Goal: Task Accomplishment & Management: Complete application form

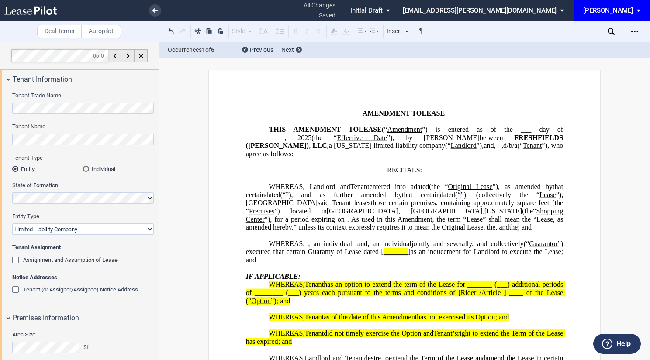
select select "limited liability company"
select select "number:2"
select select "number:4"
select select "fixed"
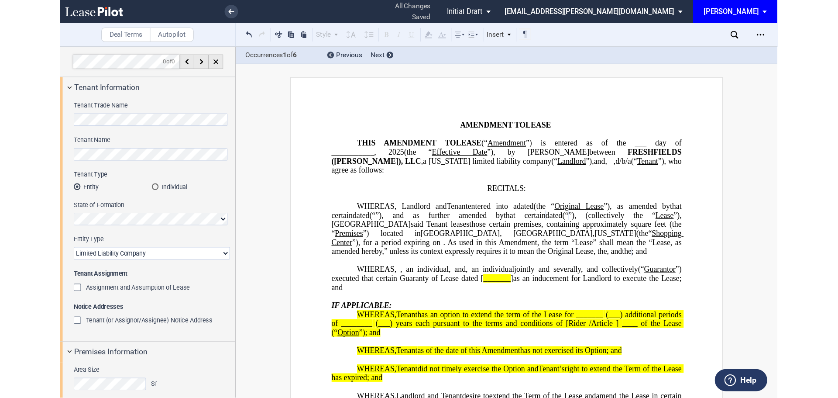
scroll to position [309, 0]
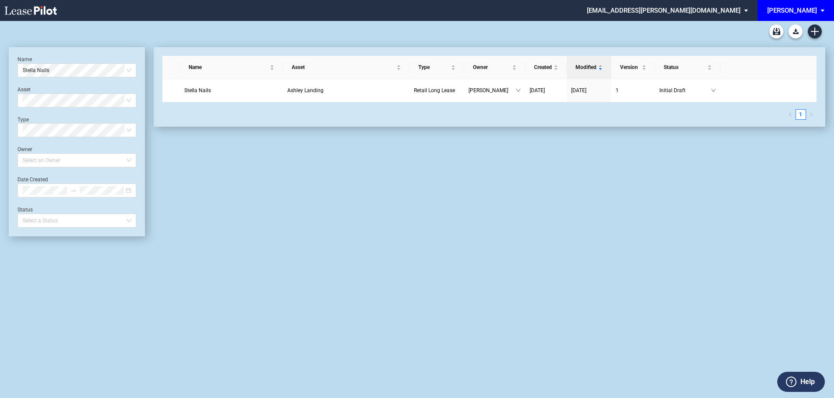
click at [827, 32] on div "Long Form Retail Lease Blank Short Form Retail Lease Blank Retail Amendment Bla…" at bounding box center [417, 209] width 834 height 377
click at [816, 31] on use "Create new document" at bounding box center [815, 32] width 8 height 8
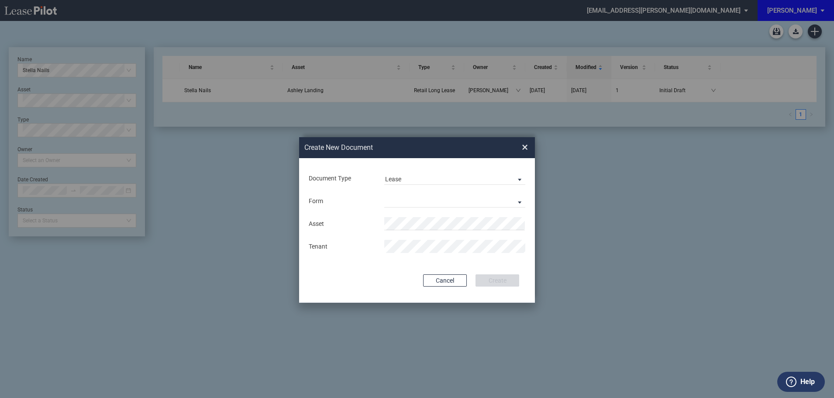
click at [448, 170] on div "Document Type Lease Lease Amendment" at bounding box center [417, 178] width 218 height 23
click at [519, 177] on span "Document Type: \aLease\a" at bounding box center [517, 179] width 10 height 9
click at [408, 199] on div "Amendment" at bounding box center [404, 200] width 38 height 10
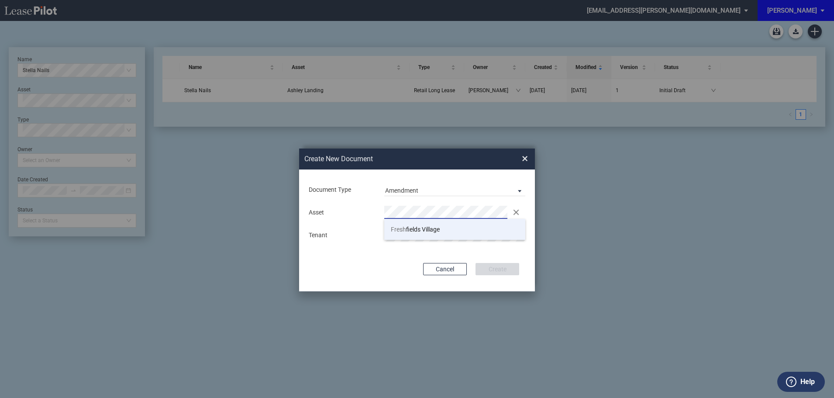
click at [428, 230] on span "Fresh fields Village" at bounding box center [415, 229] width 49 height 7
click at [497, 273] on button "Create" at bounding box center [497, 269] width 44 height 12
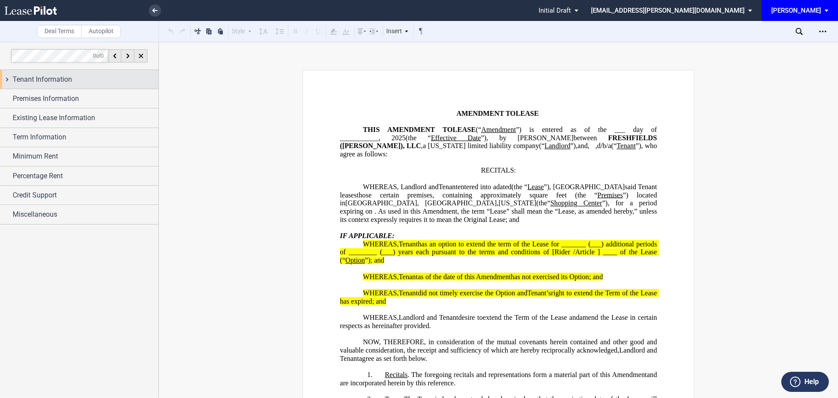
click at [52, 84] on span "Tenant Information" at bounding box center [42, 79] width 59 height 10
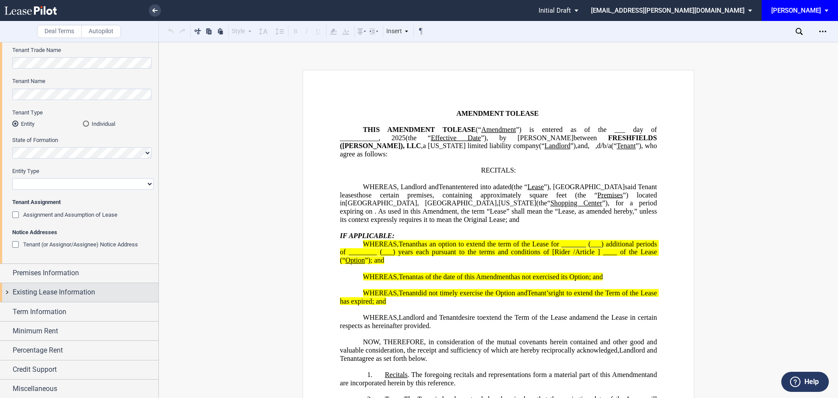
scroll to position [47, 0]
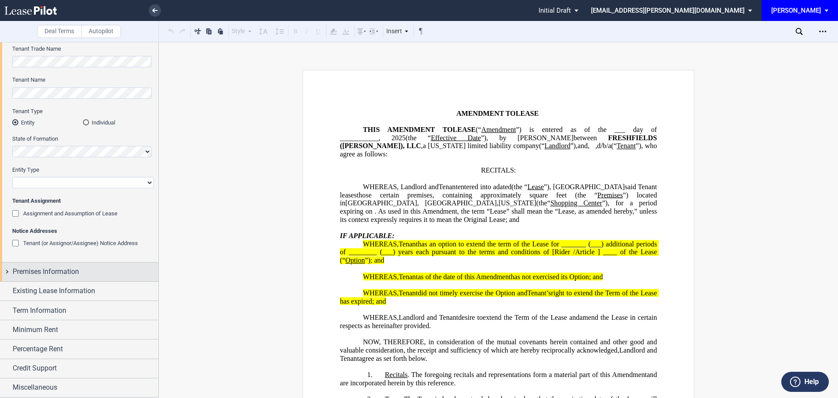
click at [54, 273] on span "Premises Information" at bounding box center [46, 271] width 66 height 10
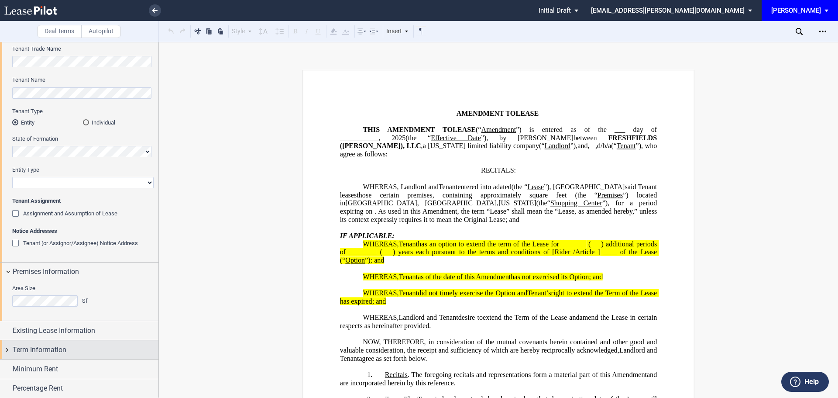
scroll to position [86, 0]
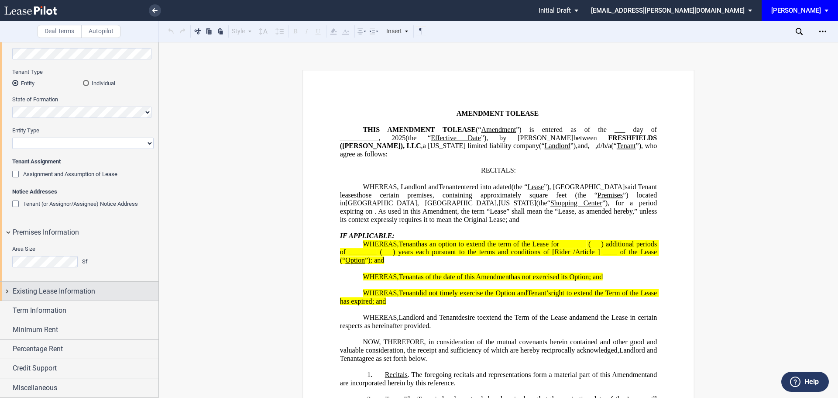
click at [55, 293] on span "Existing Lease Information" at bounding box center [54, 291] width 83 height 10
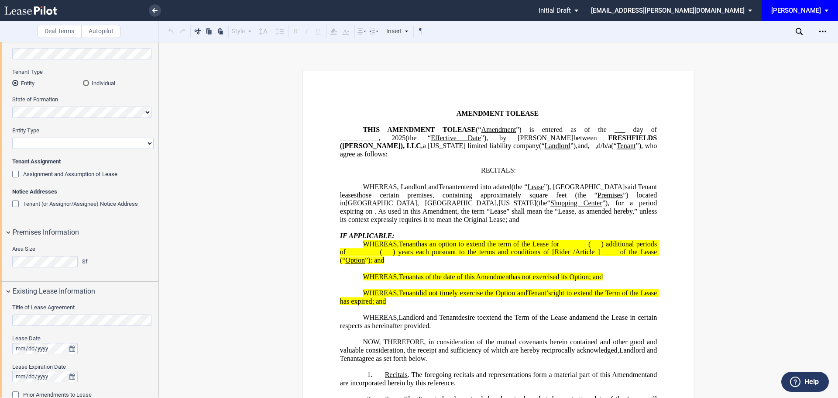
scroll to position [234, 0]
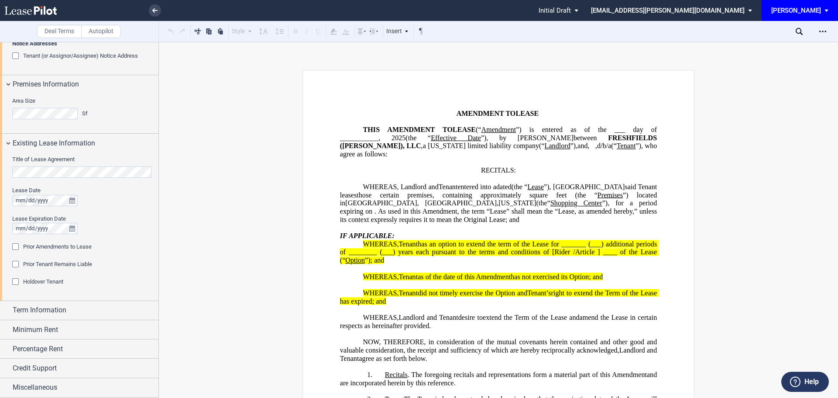
click at [16, 250] on div "Prior Amendments to Lease" at bounding box center [16, 247] width 9 height 9
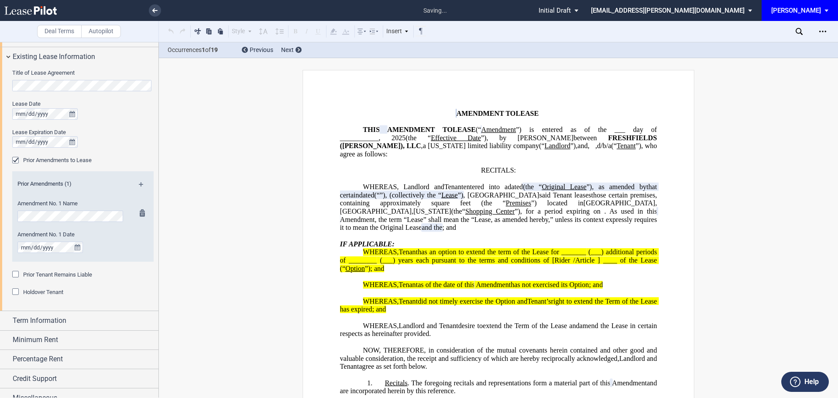
scroll to position [331, 0]
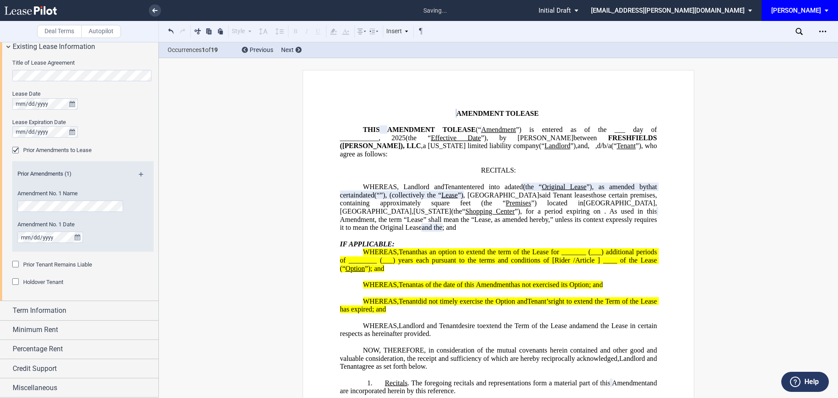
click at [16, 262] on div "Prior Tenant Remains Liable" at bounding box center [16, 265] width 9 height 9
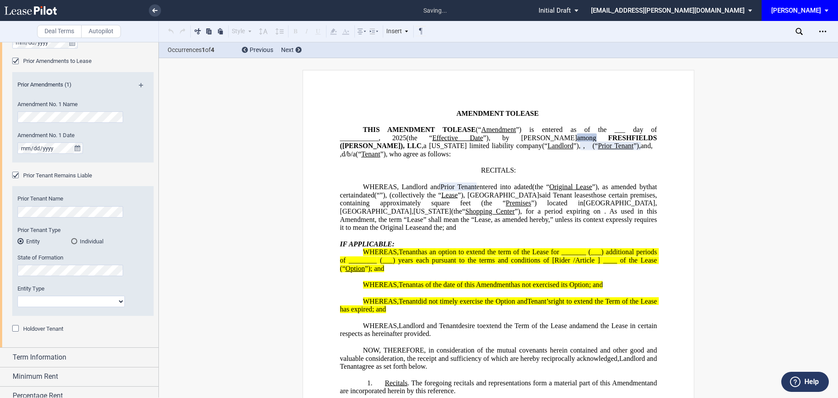
scroll to position [466, 0]
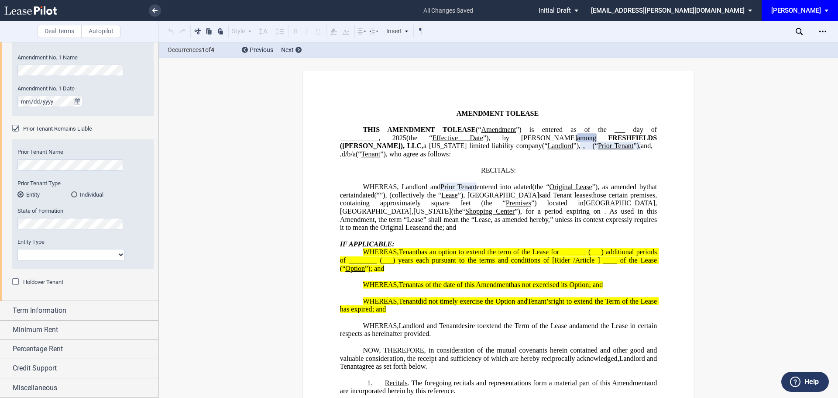
click at [16, 279] on div "Holdover Tenant" at bounding box center [16, 282] width 9 height 9
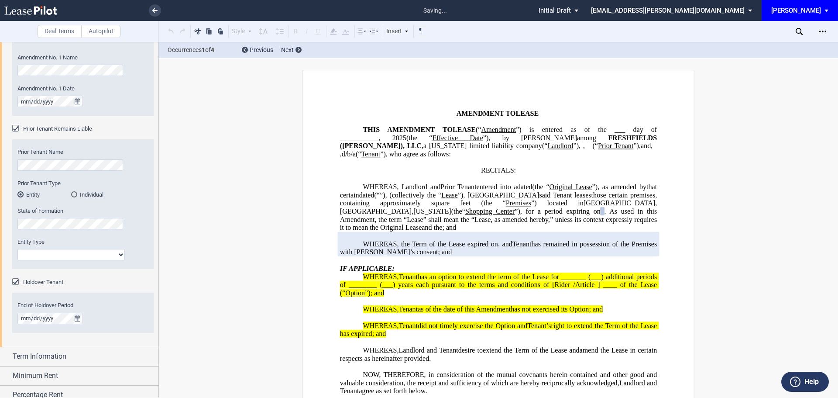
scroll to position [512, 0]
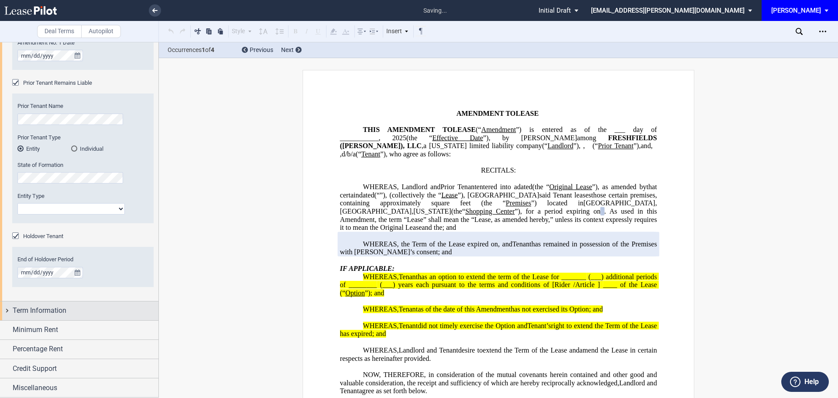
click at [31, 310] on span "Term Information" at bounding box center [40, 310] width 54 height 10
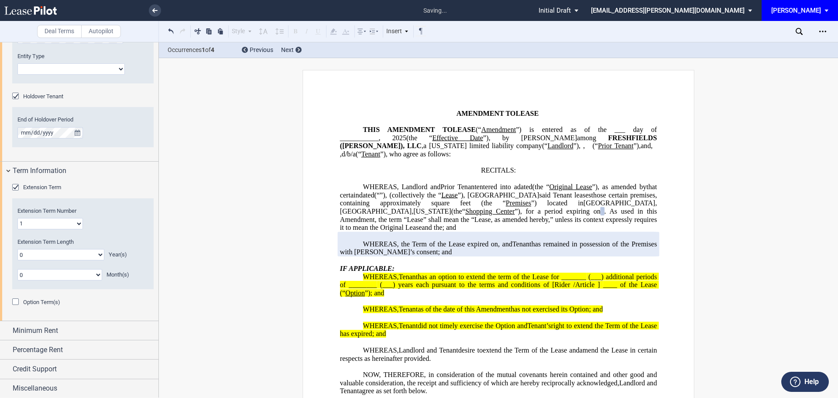
scroll to position [653, 0]
click at [86, 307] on div "Option Term(s) Number of Option Terms One Two Option Term Length 0 1 2 3 4 5 6 …" at bounding box center [82, 305] width 141 height 17
click at [15, 298] on div "Option Term(s)" at bounding box center [16, 301] width 9 height 9
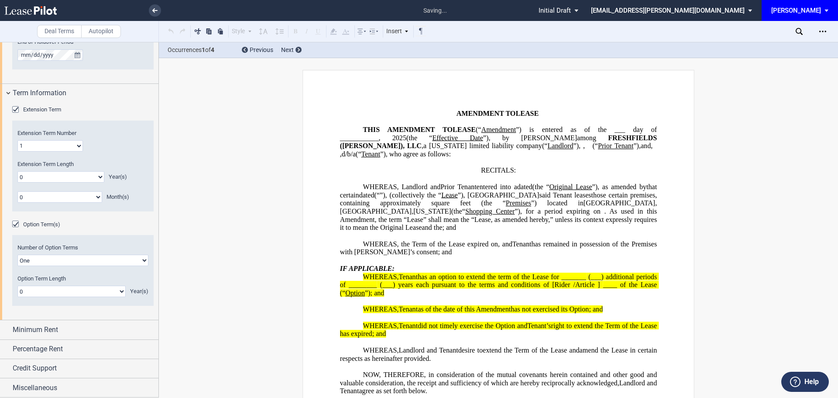
scroll to position [251, 0]
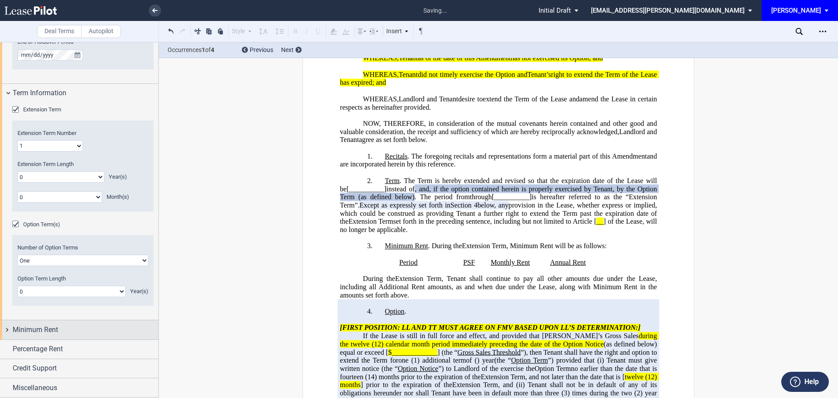
click at [33, 327] on span "Minimum Rent" at bounding box center [35, 329] width 45 height 10
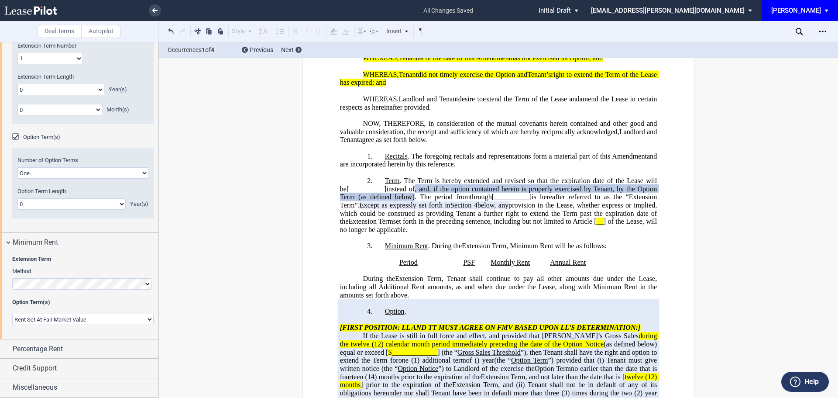
scroll to position [295, 0]
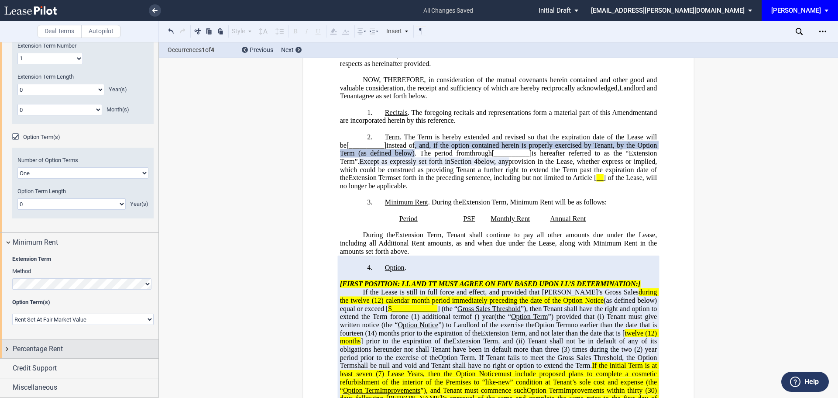
click at [52, 348] on span "Percentage Rent" at bounding box center [38, 349] width 50 height 10
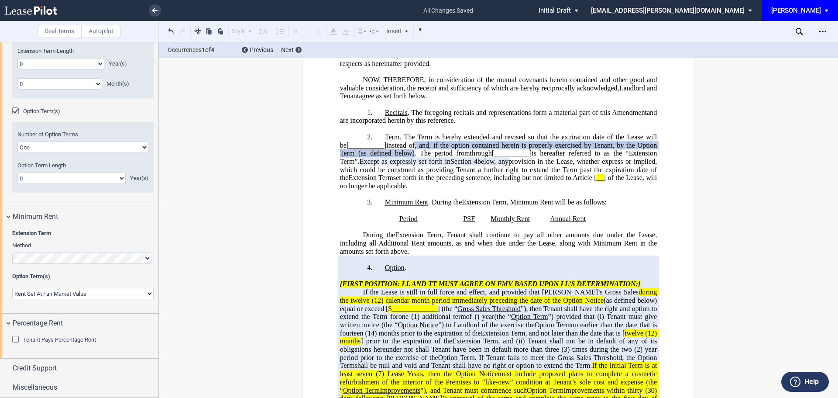
click at [14, 339] on div "Tenant Pays Percentage Rent" at bounding box center [16, 340] width 9 height 9
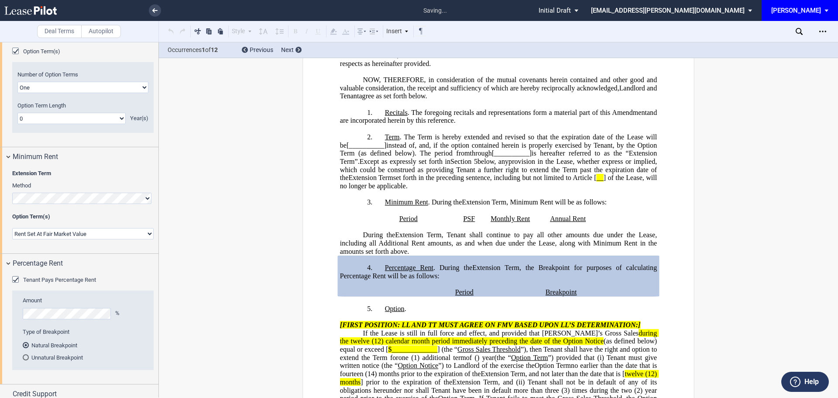
scroll to position [928, 0]
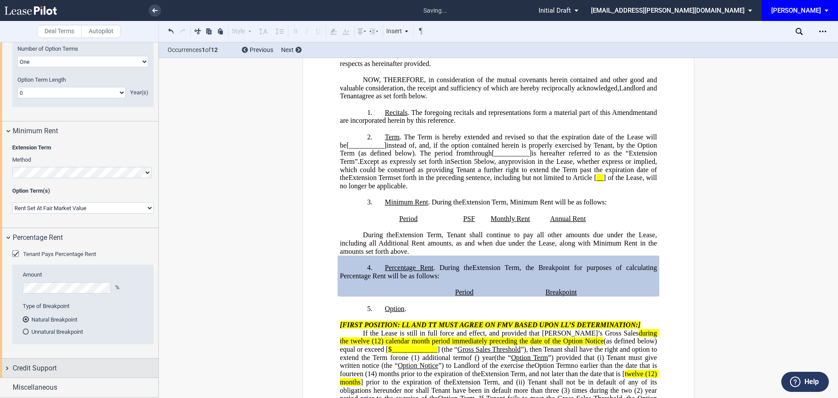
click at [45, 369] on span "Credit Support" at bounding box center [35, 368] width 44 height 10
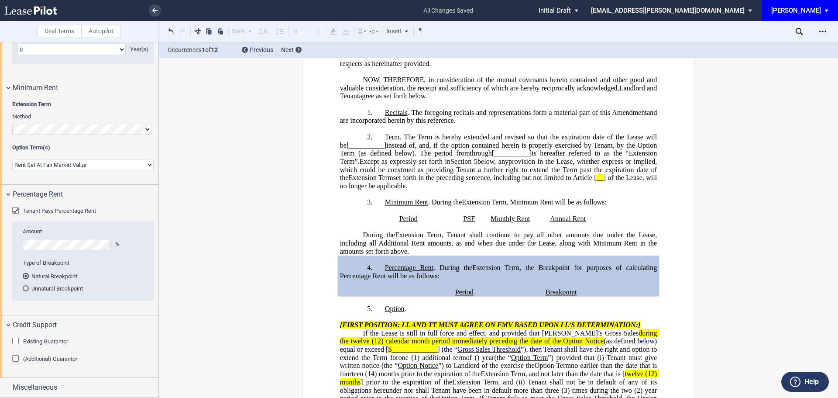
click at [13, 341] on div "Existing Guarantor" at bounding box center [16, 342] width 9 height 9
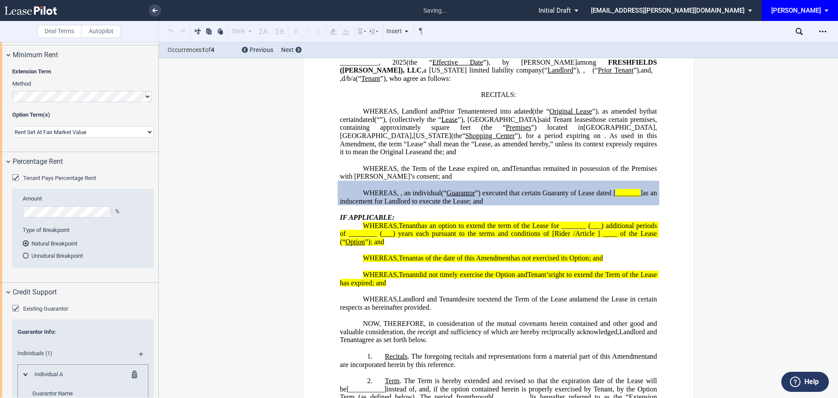
scroll to position [1102, 0]
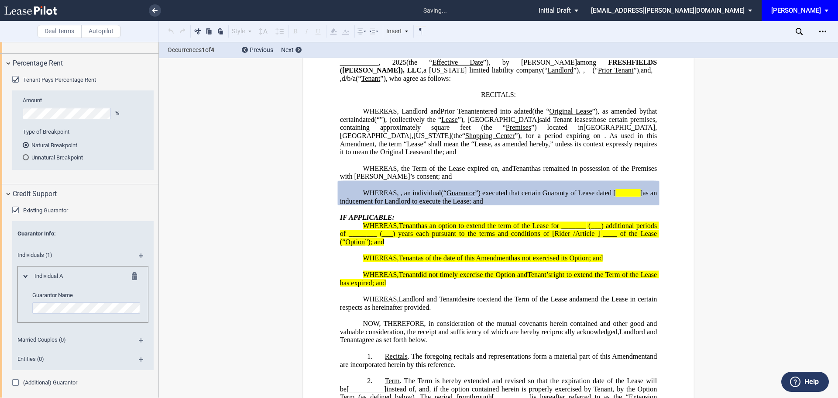
click at [15, 382] on div "(Additional) Guarantor" at bounding box center [16, 383] width 9 height 9
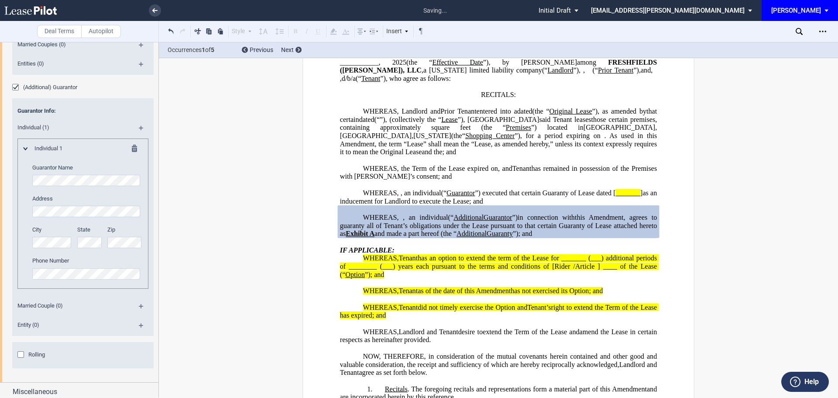
scroll to position [1402, 0]
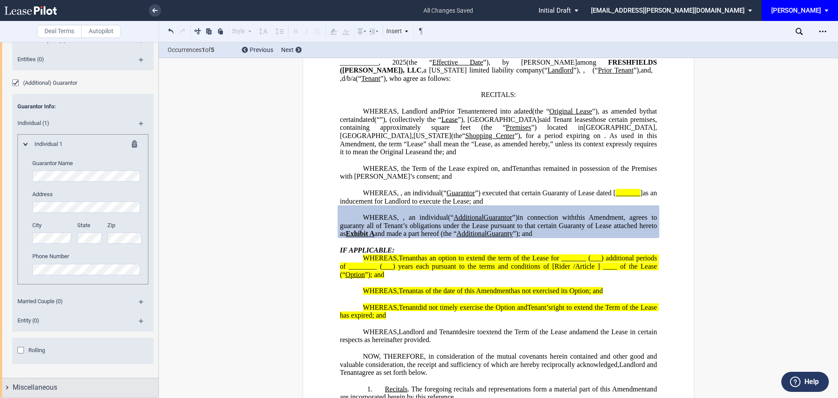
click at [35, 387] on span "Miscellaneous" at bounding box center [35, 387] width 45 height 10
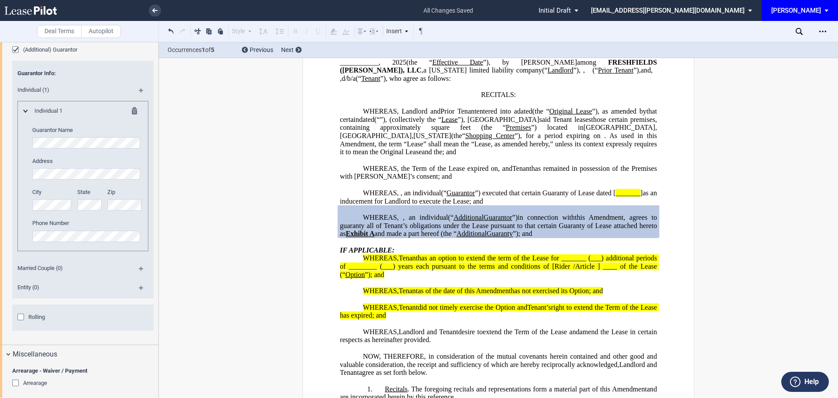
scroll to position [1533, 0]
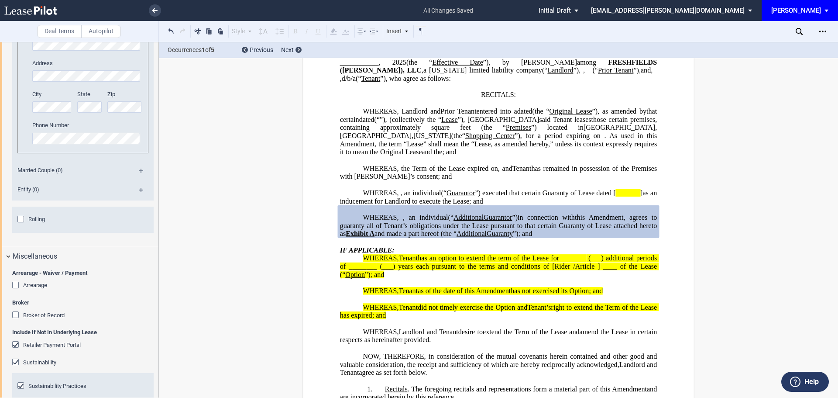
click at [15, 283] on div "Arrearage" at bounding box center [16, 286] width 9 height 9
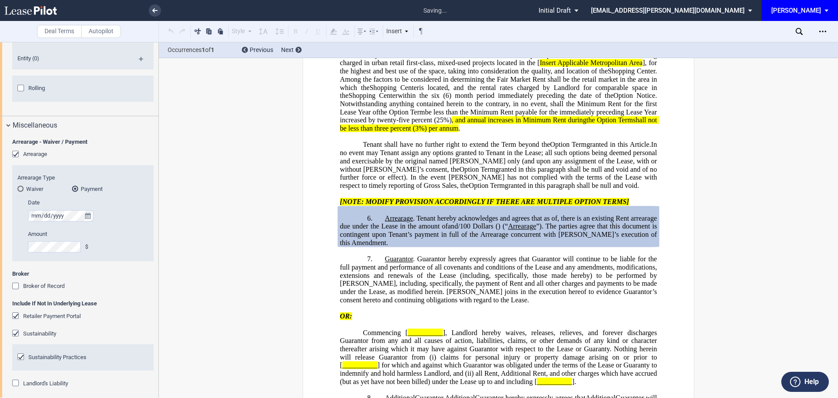
scroll to position [1708, 0]
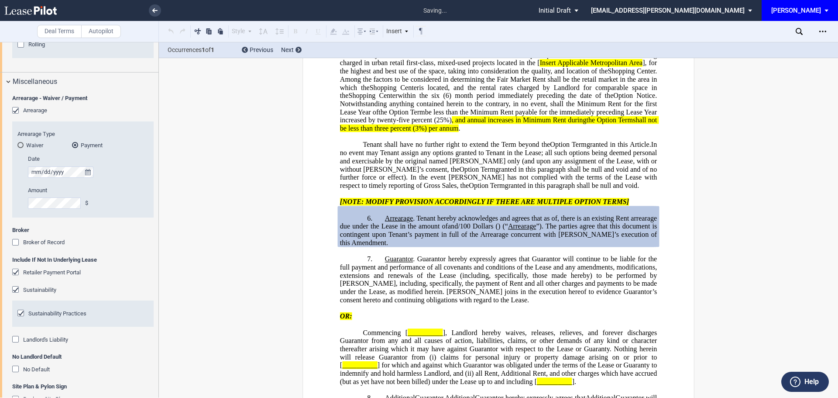
click at [11, 245] on div "Arrearage - Waiver / Payment Arrearage Arrearage Type Waiver Payment Date Amoun…" at bounding box center [79, 263] width 158 height 344
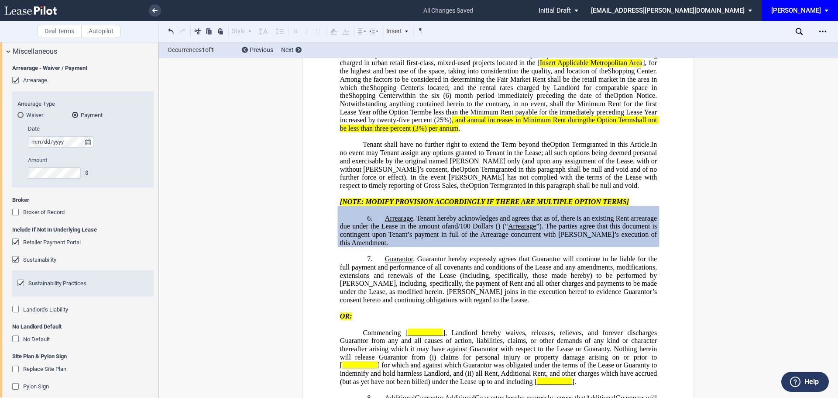
scroll to position [1746, 0]
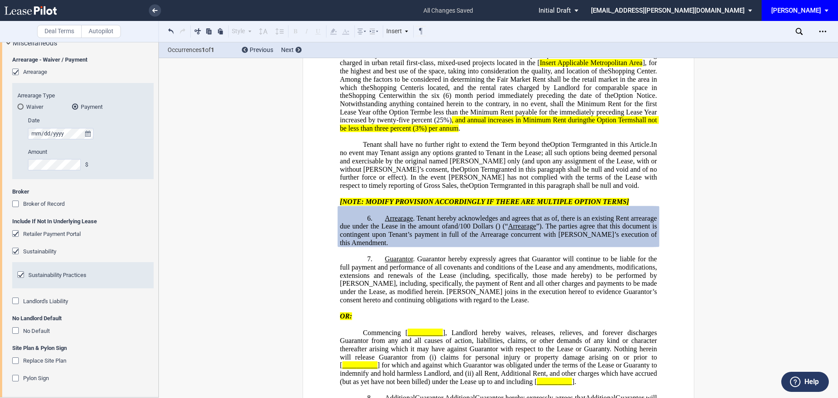
click at [15, 303] on div "Landlord's Liability" at bounding box center [16, 301] width 9 height 9
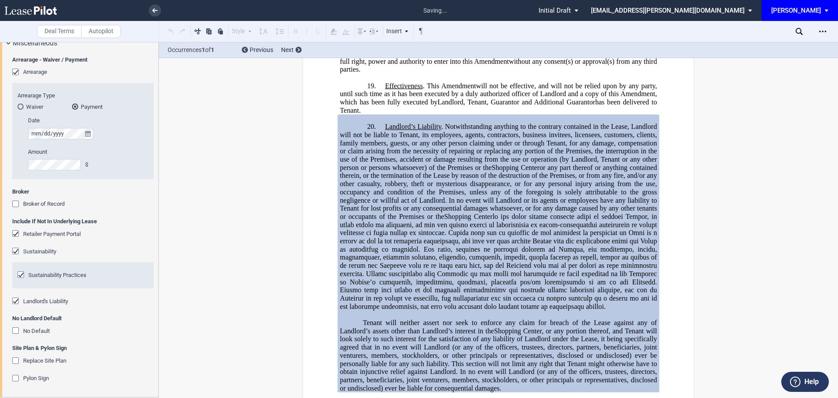
click at [17, 331] on div "No Default" at bounding box center [16, 331] width 9 height 9
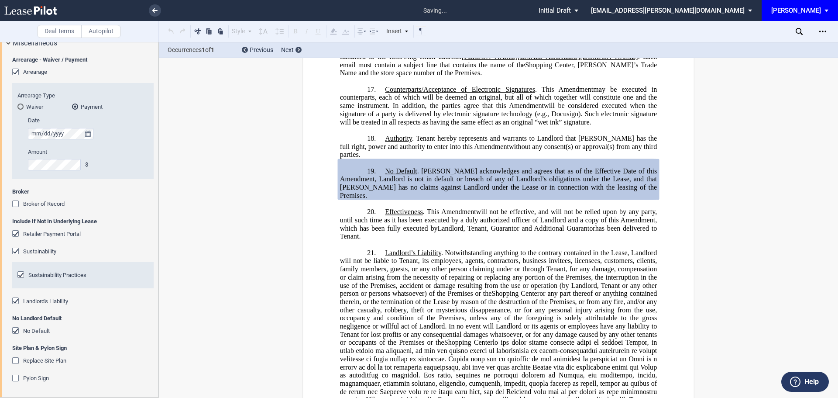
scroll to position [2782, 0]
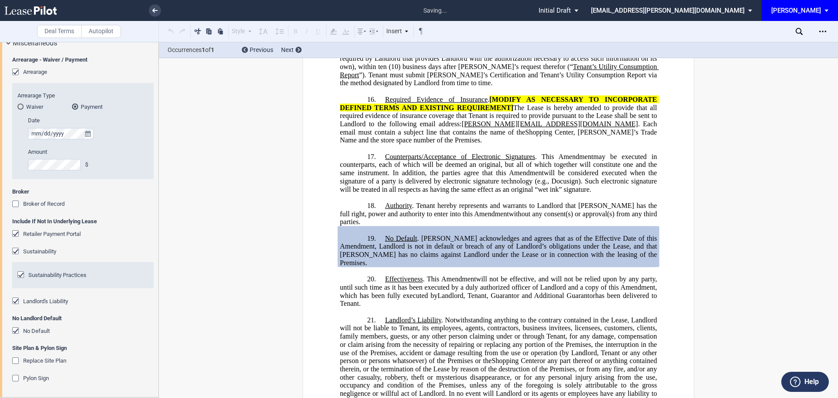
click at [15, 358] on div "Replace Site Plan" at bounding box center [16, 361] width 9 height 9
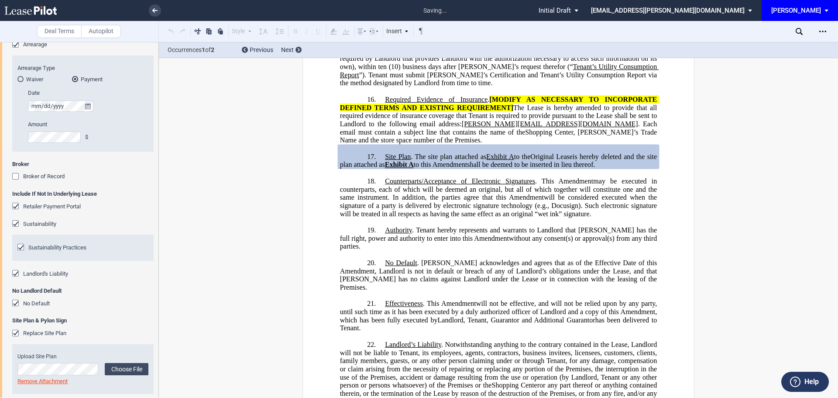
scroll to position [1802, 0]
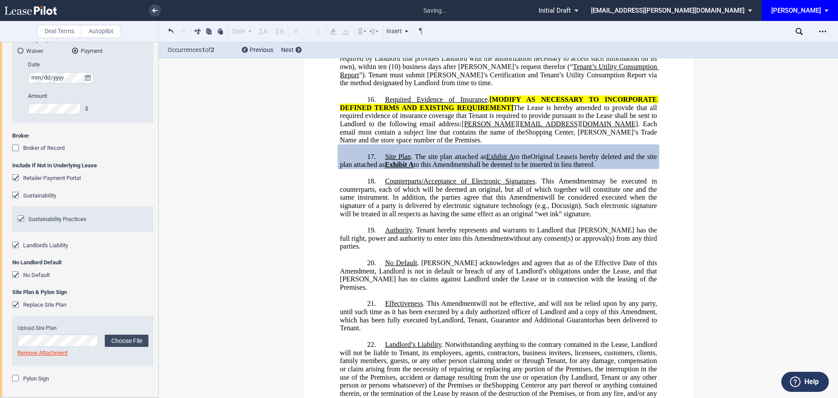
click at [15, 376] on div "Pylon Sign" at bounding box center [16, 379] width 9 height 9
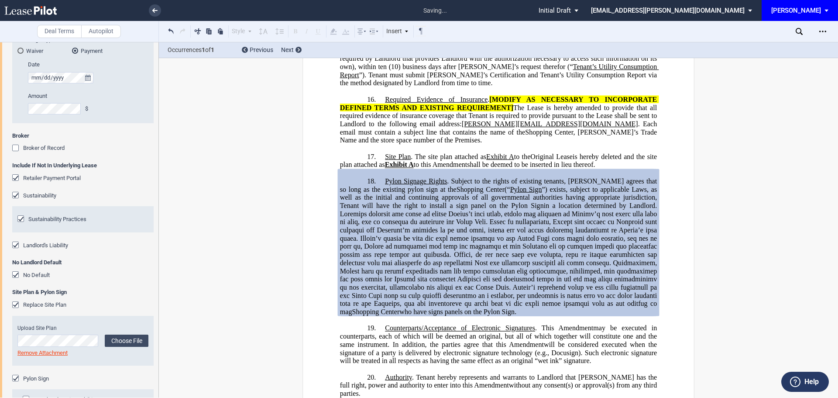
drag, startPoint x: 823, startPoint y: 29, endPoint x: 797, endPoint y: 28, distance: 25.8
click at [823, 31] on icon "Open Lease options menu" at bounding box center [823, 31] width 7 height 7
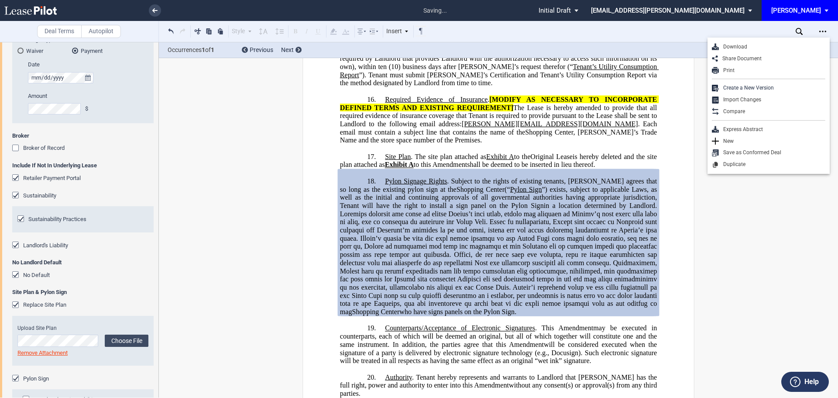
click at [730, 45] on div "Download" at bounding box center [772, 46] width 107 height 7
